Goal: Check status: Check status

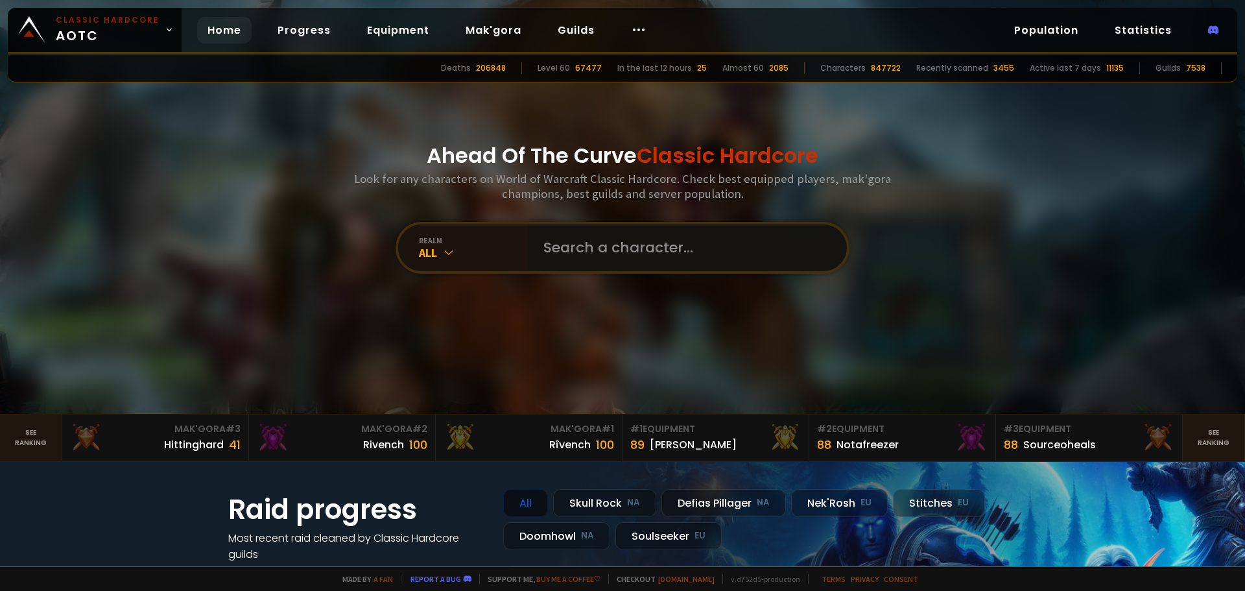
click at [597, 251] on input "text" at bounding box center [683, 247] width 296 height 47
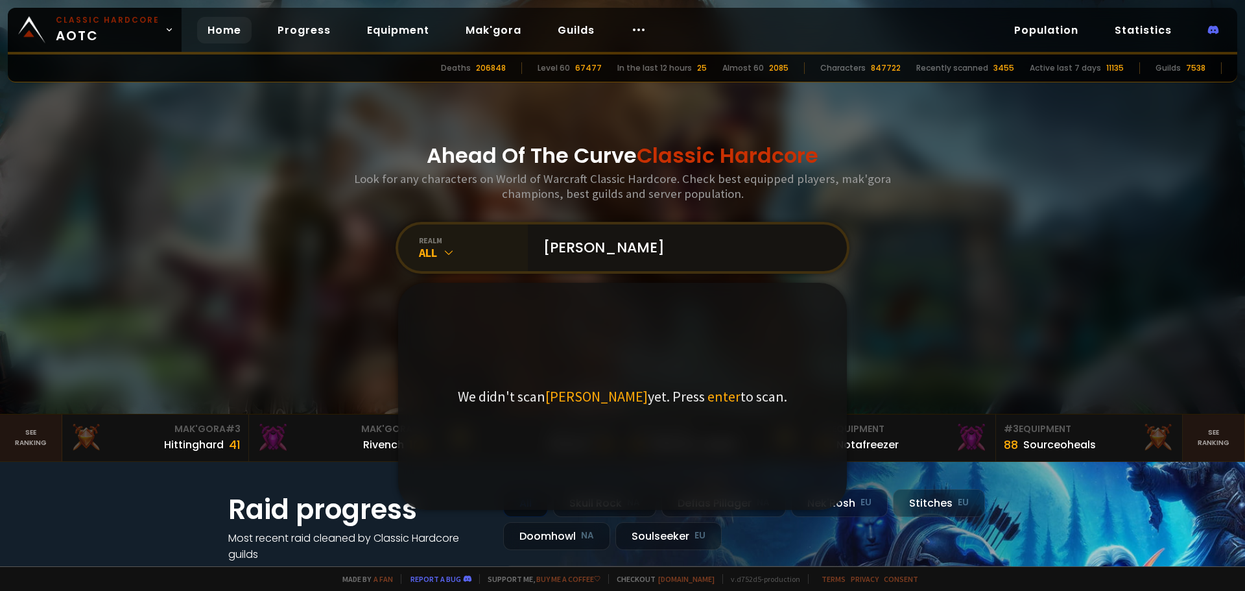
type input "[PERSON_NAME]"
click at [449, 241] on div "realm" at bounding box center [473, 240] width 109 height 10
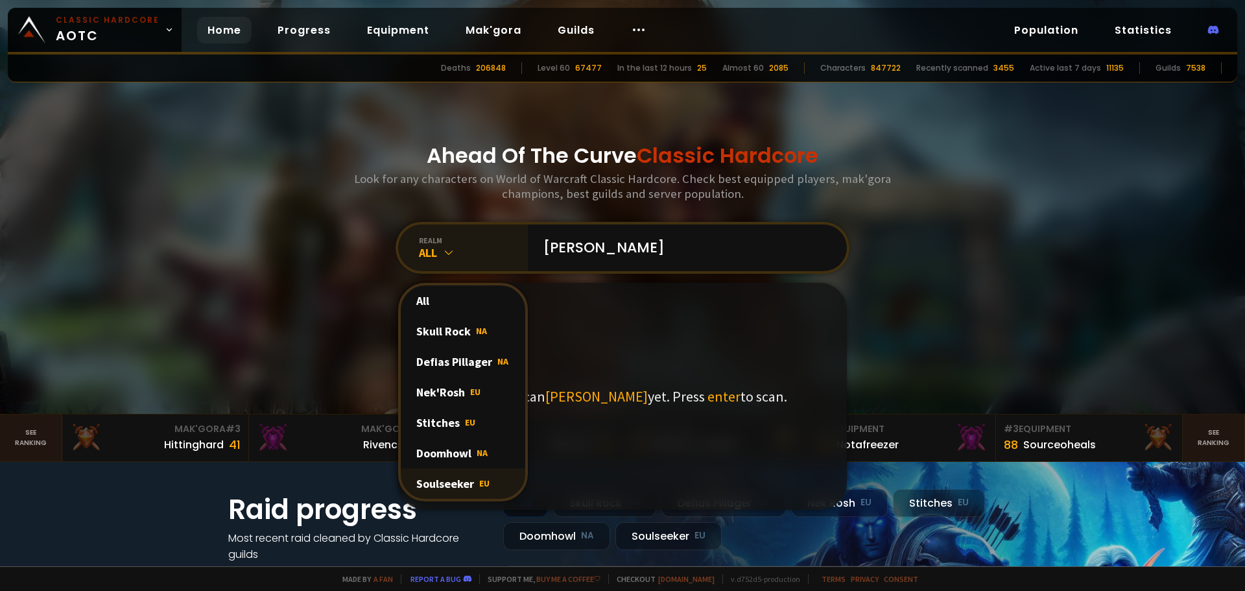
click at [467, 484] on div "Soulseeker EU" at bounding box center [463, 483] width 124 height 30
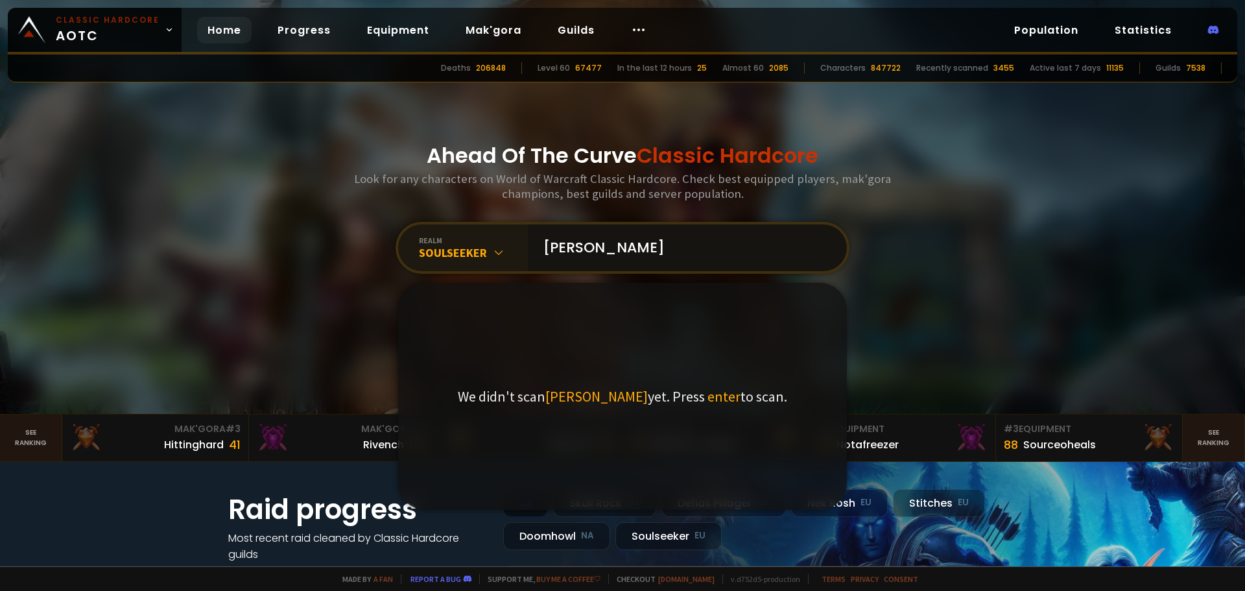
click at [633, 250] on input "[PERSON_NAME]" at bounding box center [683, 247] width 296 height 47
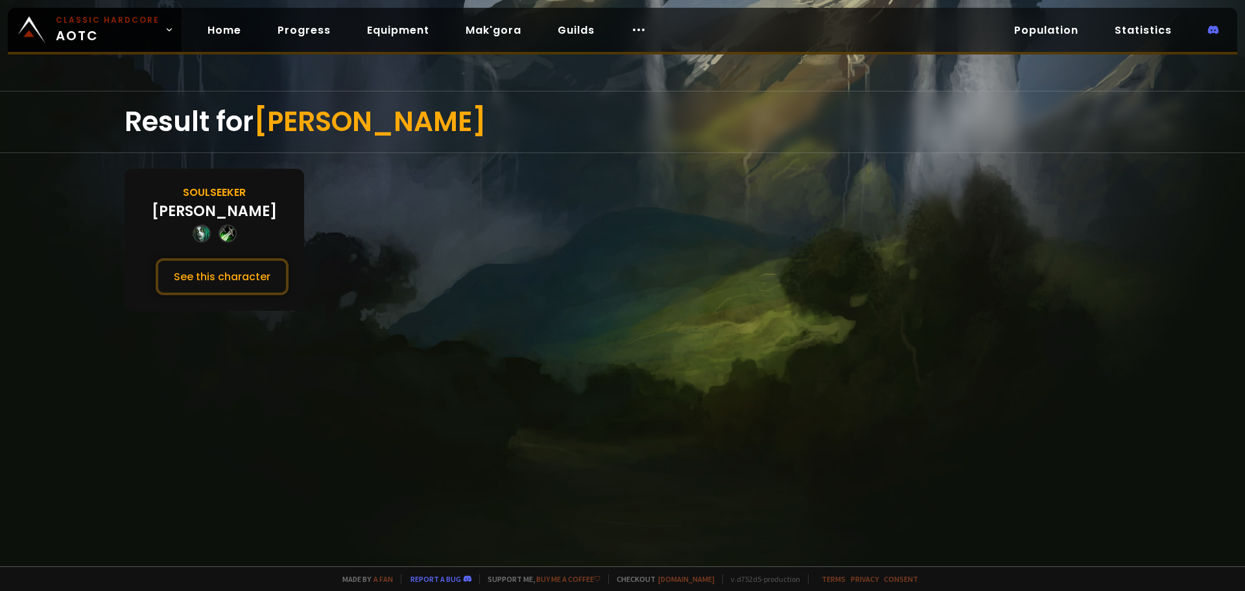
click at [221, 195] on div "Soulseeker" at bounding box center [214, 192] width 63 height 16
click at [218, 279] on button "See this character" at bounding box center [222, 276] width 133 height 37
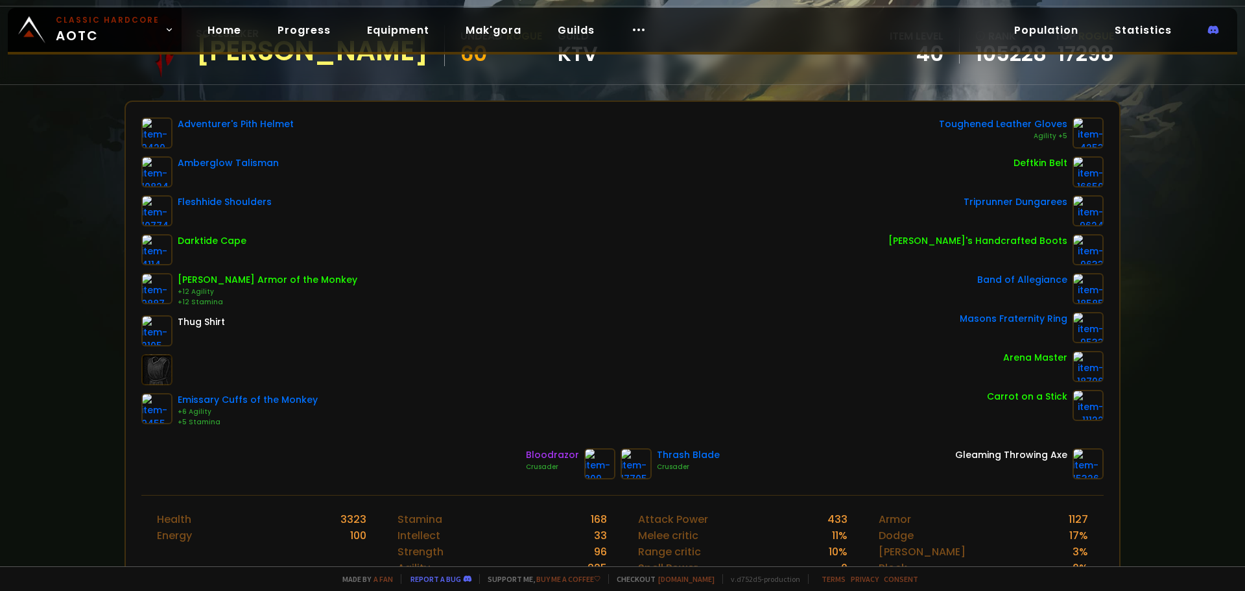
scroll to position [379, 0]
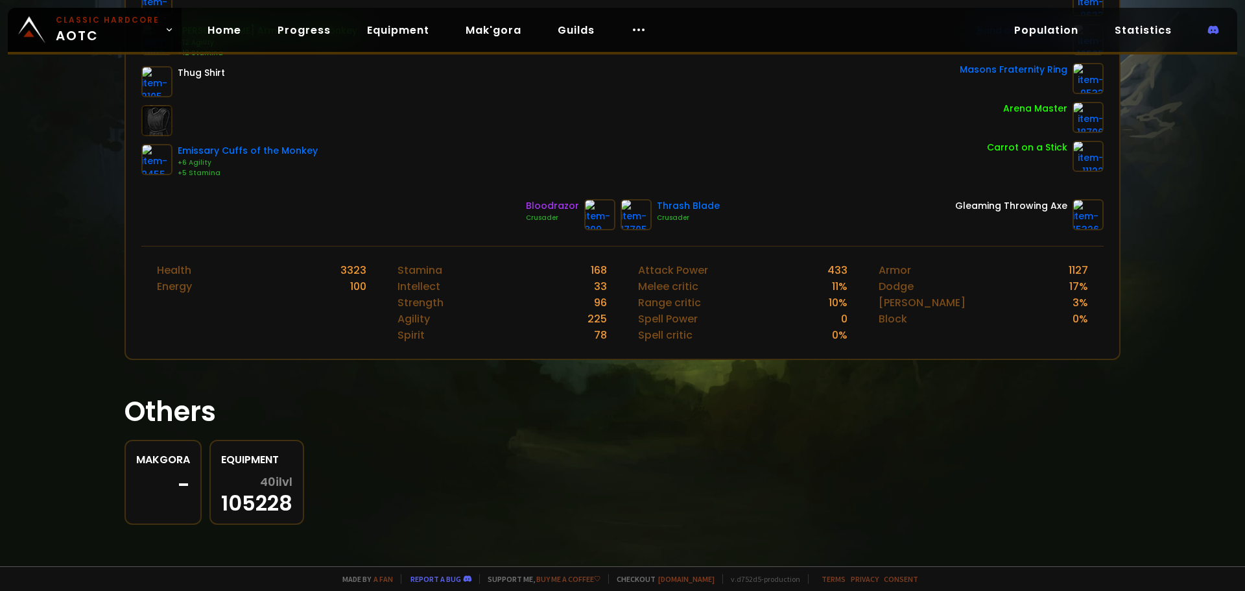
drag, startPoint x: 713, startPoint y: 477, endPoint x: 503, endPoint y: 502, distance: 211.5
click at [713, 477] on div "Makgora - Equipment 40 ilvl 105228" at bounding box center [622, 482] width 996 height 85
